Goal: Entertainment & Leisure: Consume media (video, audio)

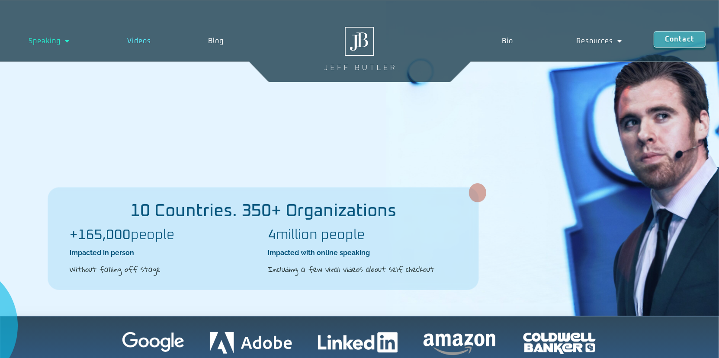
click at [141, 40] on link "Videos" at bounding box center [139, 41] width 81 height 20
click at [140, 39] on link "Videos" at bounding box center [139, 41] width 81 height 20
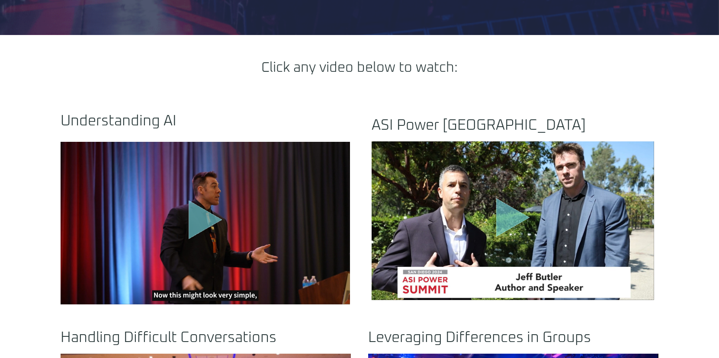
scroll to position [346, 0]
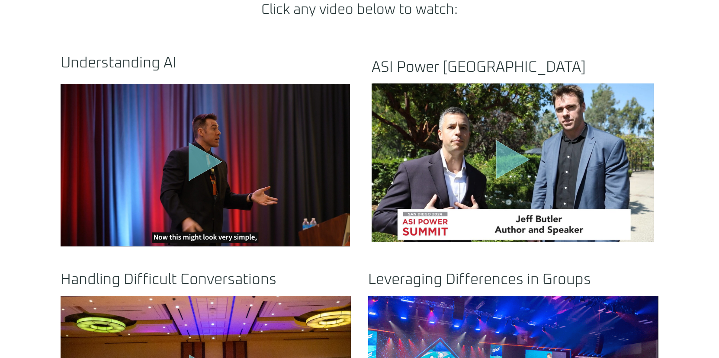
click at [201, 163] on icon "Play Video" at bounding box center [206, 162] width 34 height 39
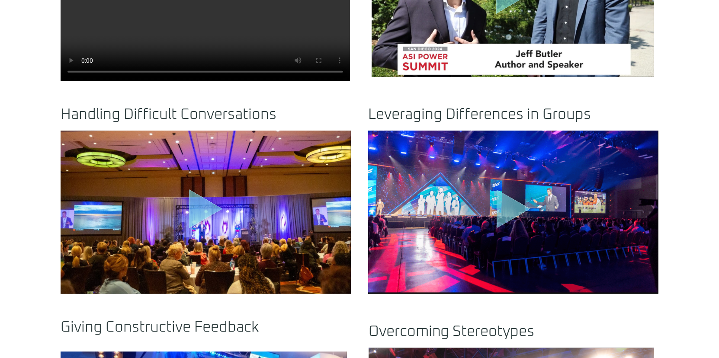
scroll to position [519, 0]
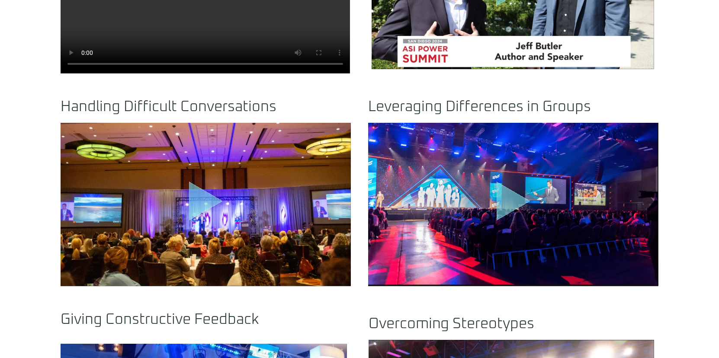
click at [514, 204] on icon "Play Video" at bounding box center [514, 201] width 34 height 39
